Goal: Information Seeking & Learning: Understand process/instructions

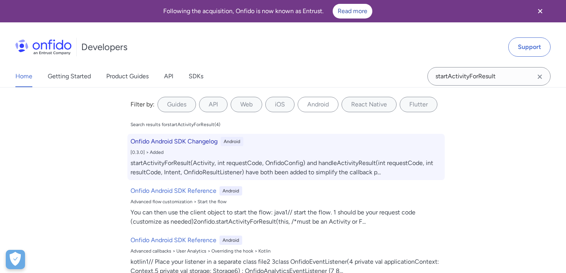
click at [293, 159] on div "startActivityForResult(Activity, int requestCode, OnfidoConfig) and handleActiv…" at bounding box center [285, 167] width 311 height 18
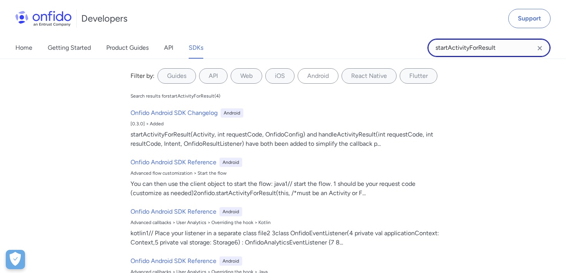
click at [507, 47] on input "startActivityForResult" at bounding box center [488, 47] width 123 height 18
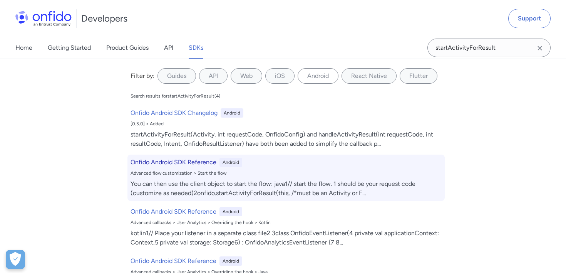
click at [291, 179] on div "Onfido Android SDK Reference Android Advanced flow customization > Start the fl…" at bounding box center [285, 177] width 317 height 46
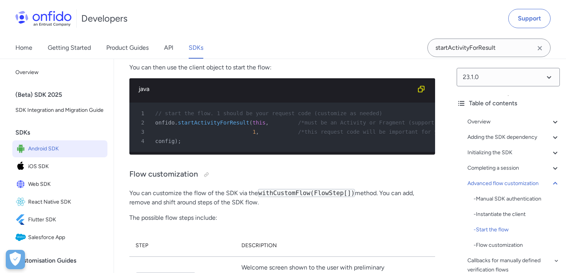
scroll to position [7902, 0]
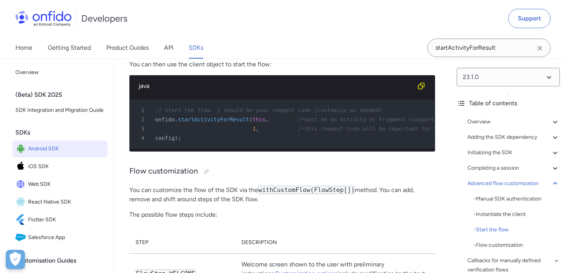
click at [80, 148] on span "Android SDK" at bounding box center [66, 148] width 76 height 11
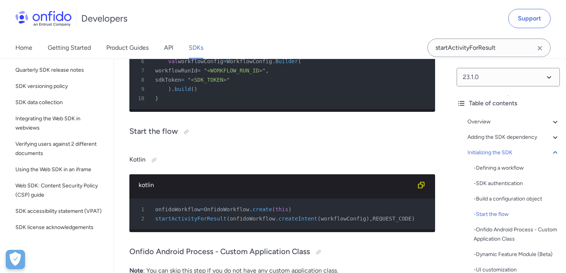
scroll to position [2477, 0]
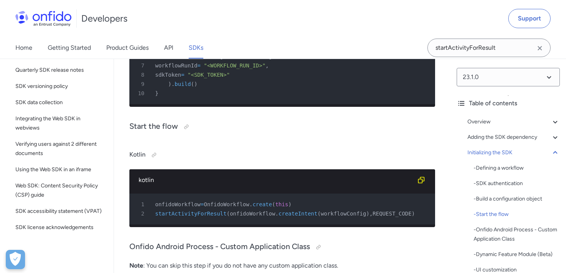
click at [200, 210] on span "startActivityForResult" at bounding box center [190, 213] width 71 height 6
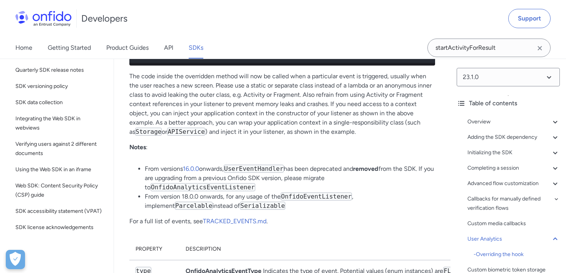
scroll to position [2535, 0]
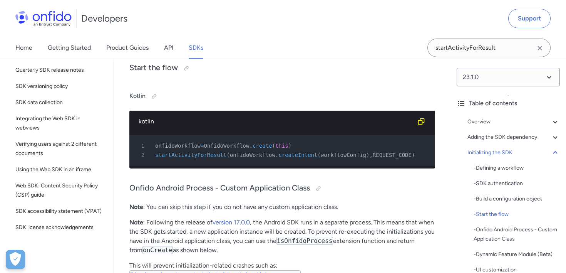
click at [193, 152] on span "startActivityForResult" at bounding box center [190, 155] width 71 height 6
copy span "startActivityForResult"
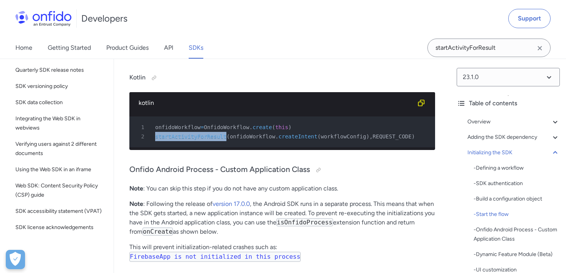
scroll to position [2552, 0]
